Goal: Register for event/course

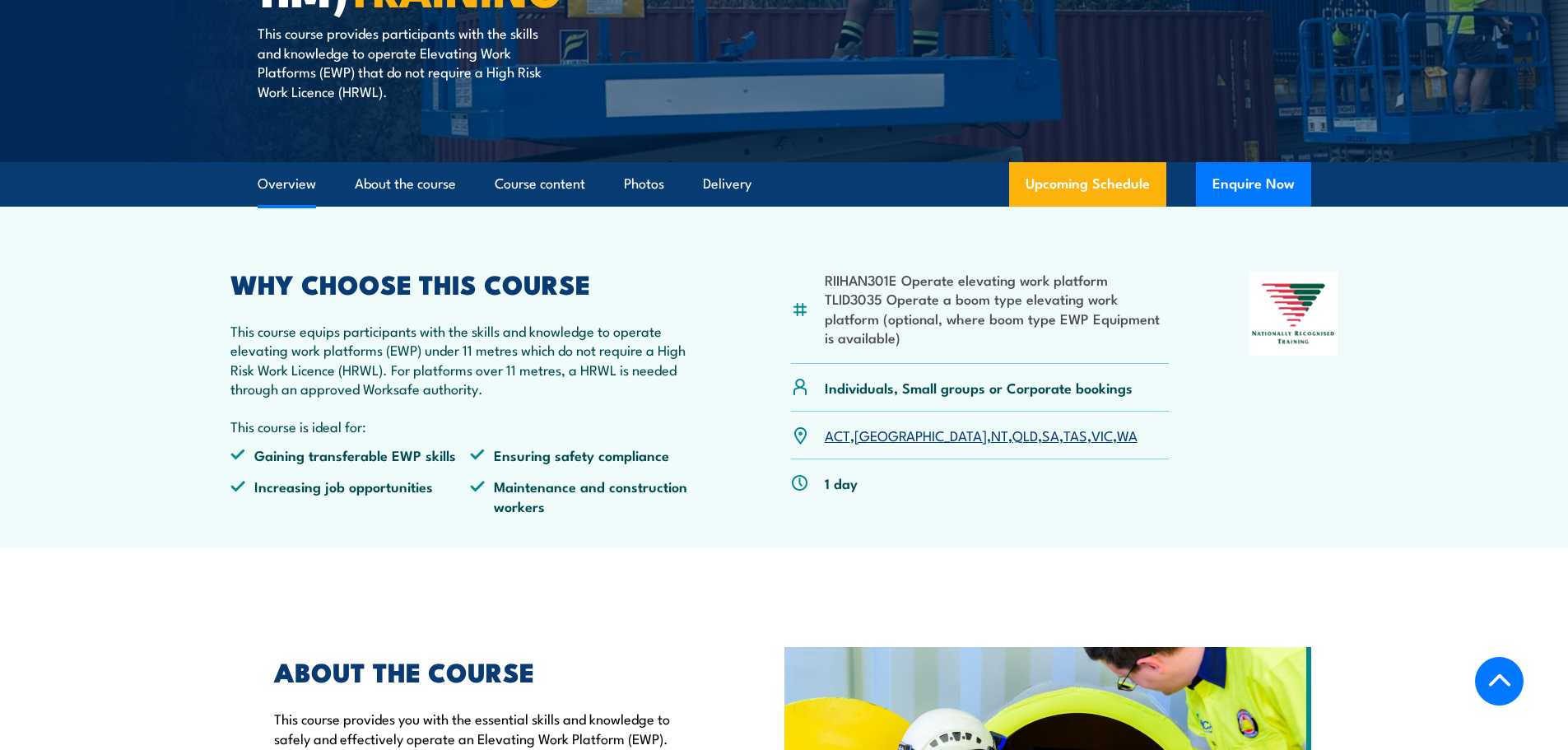
scroll to position [412, 0]
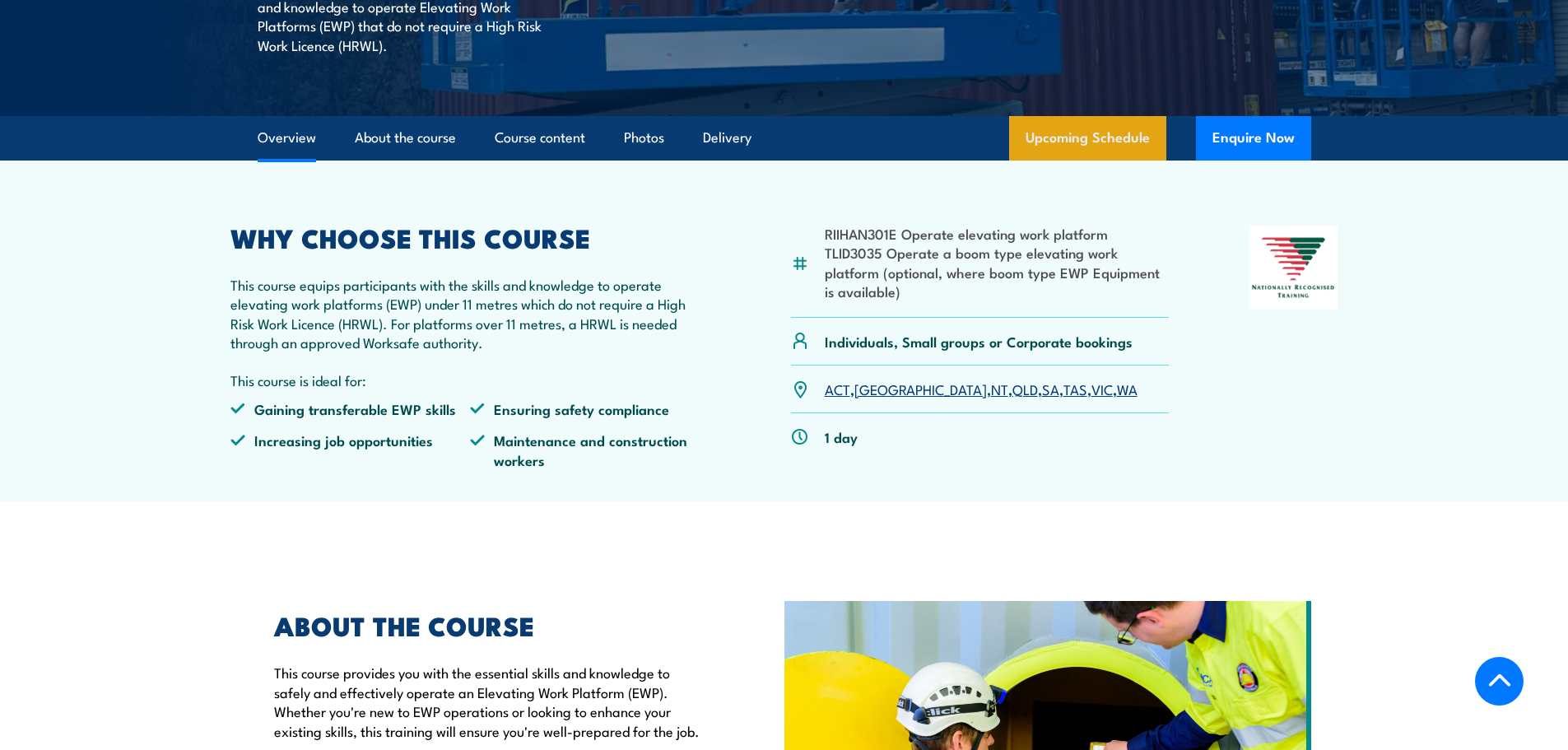
click at [1071, 136] on link "Upcoming Schedule" at bounding box center [1088, 138] width 157 height 45
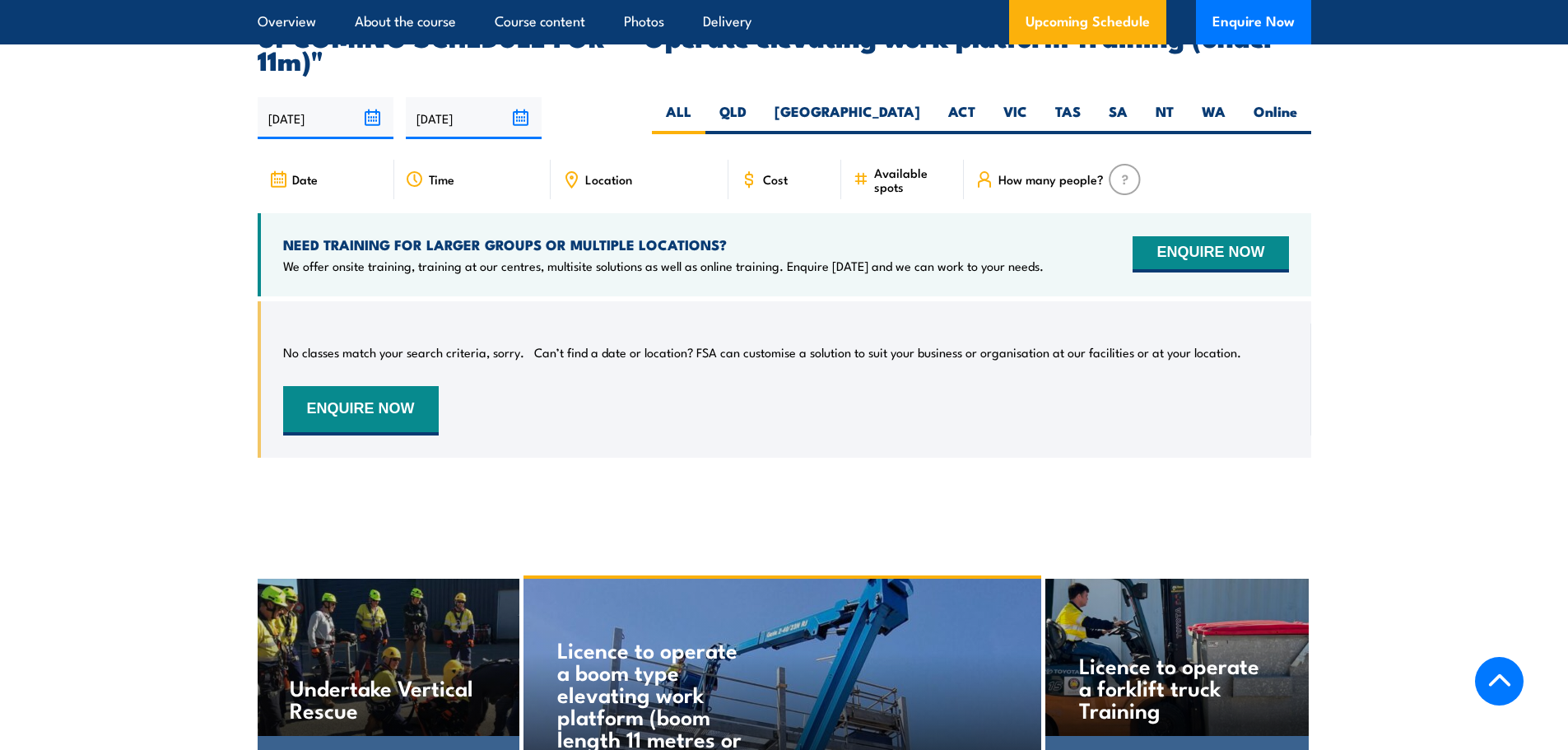
scroll to position [2478, 0]
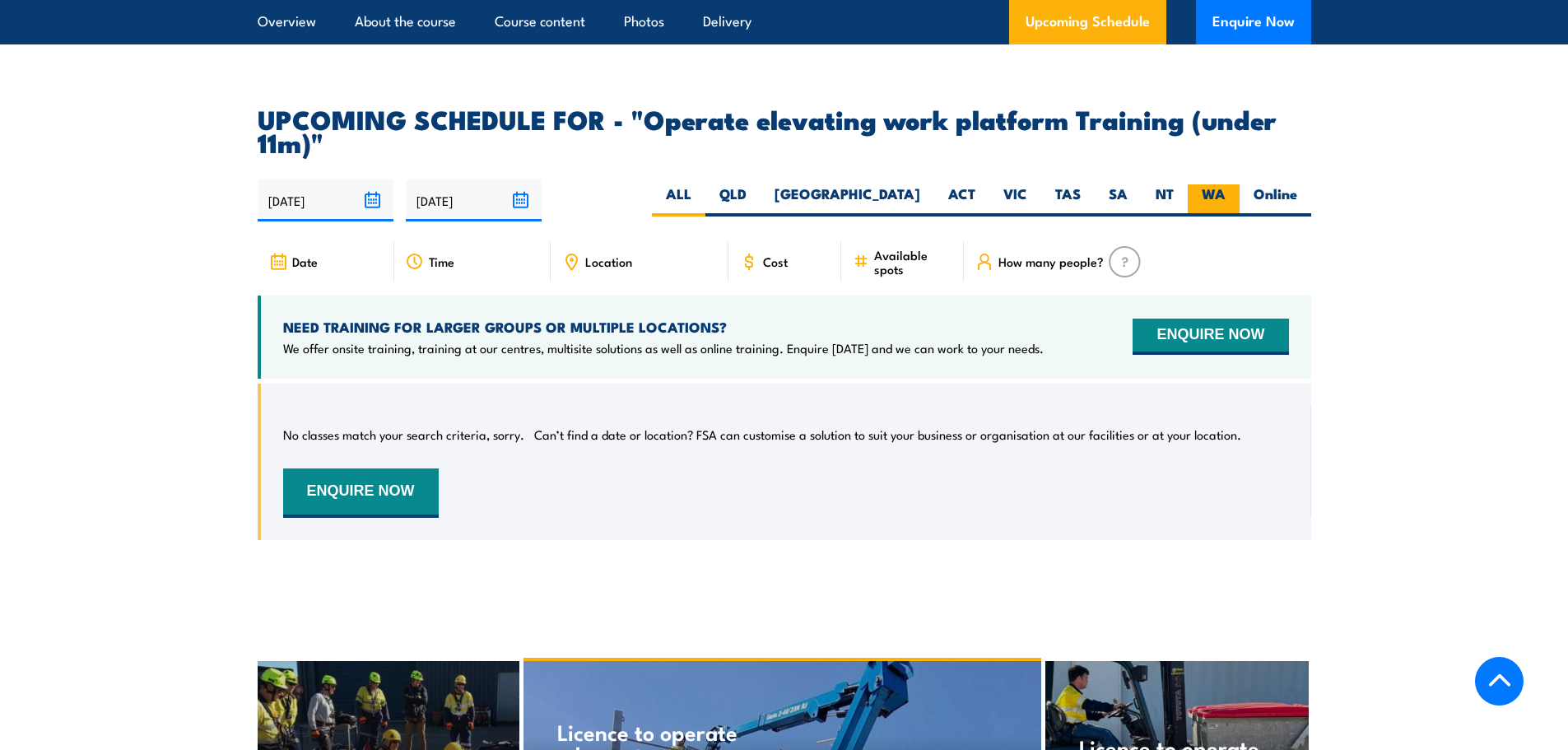
click at [1223, 184] on label "WA" at bounding box center [1214, 200] width 51 height 32
click at [1225, 184] on input "WA" at bounding box center [1230, 189] width 11 height 11
radio input "true"
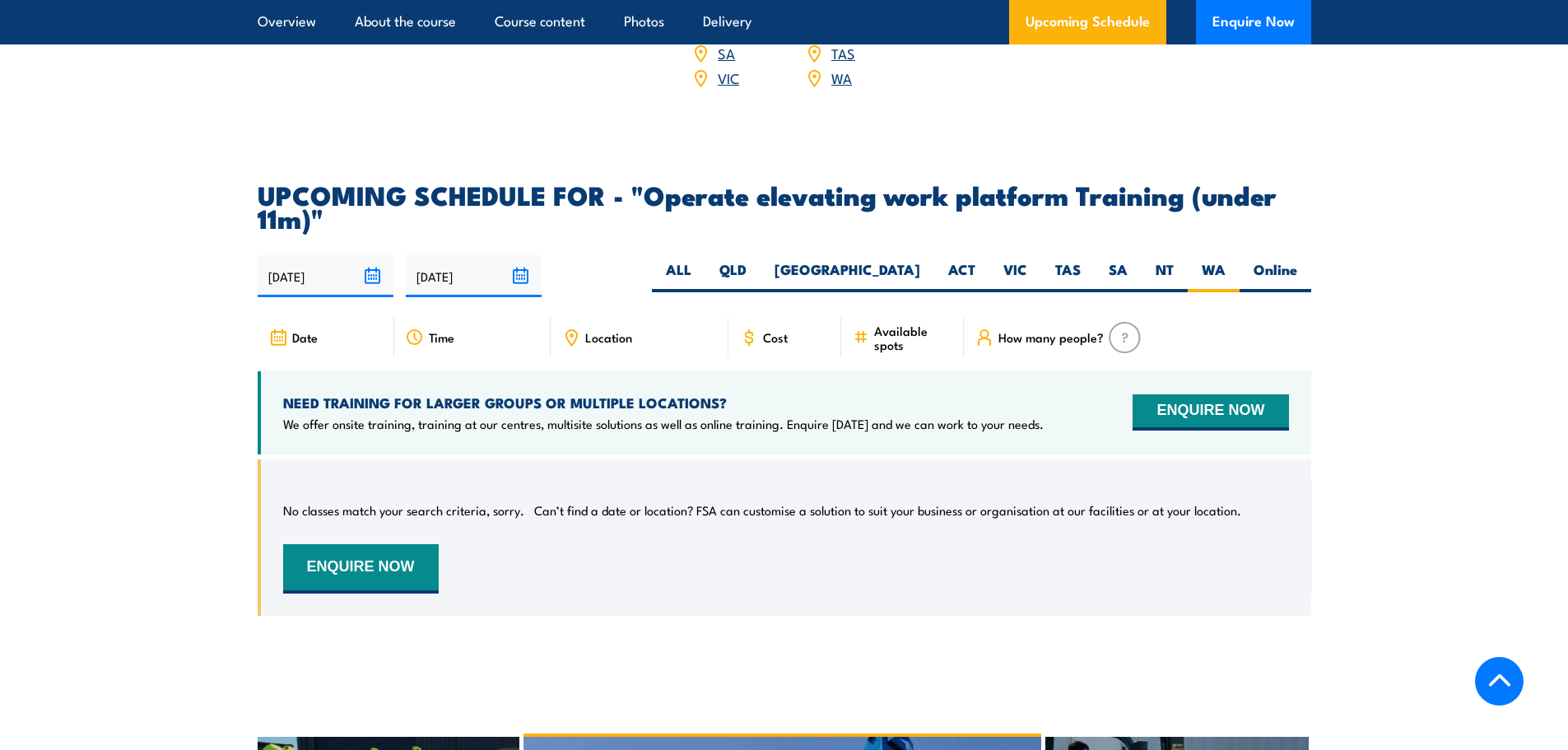
scroll to position [2394, 0]
